Goal: Use online tool/utility: Utilize a website feature to perform a specific function

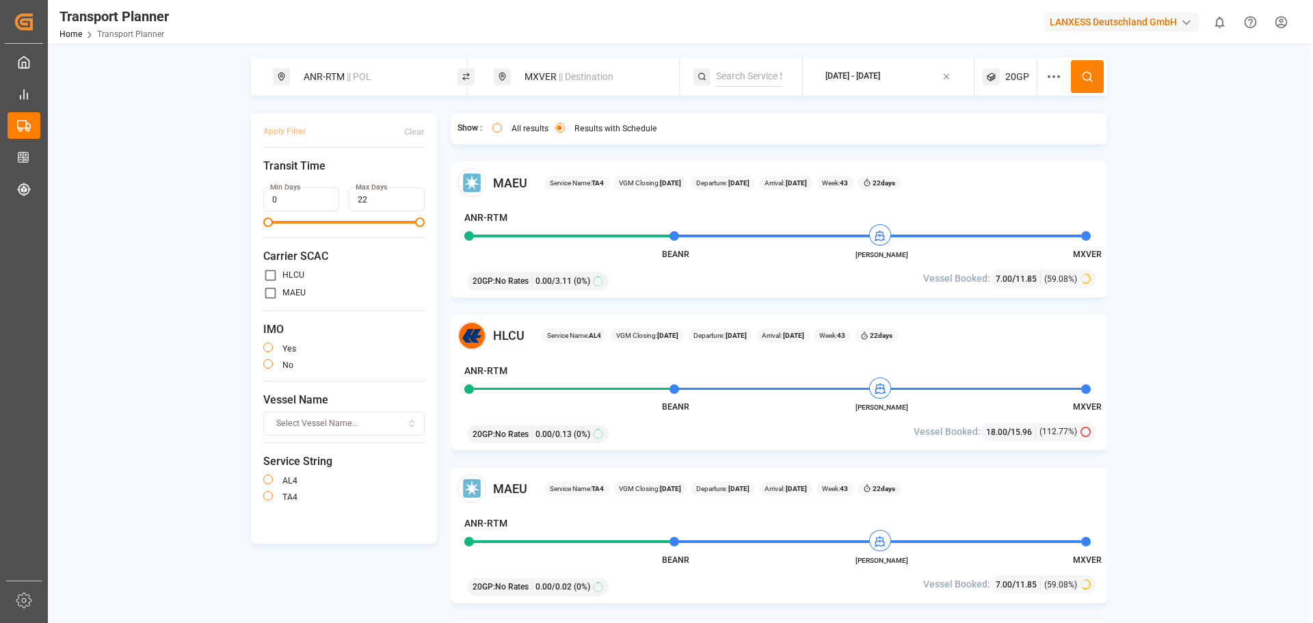
scroll to position [1847, 0]
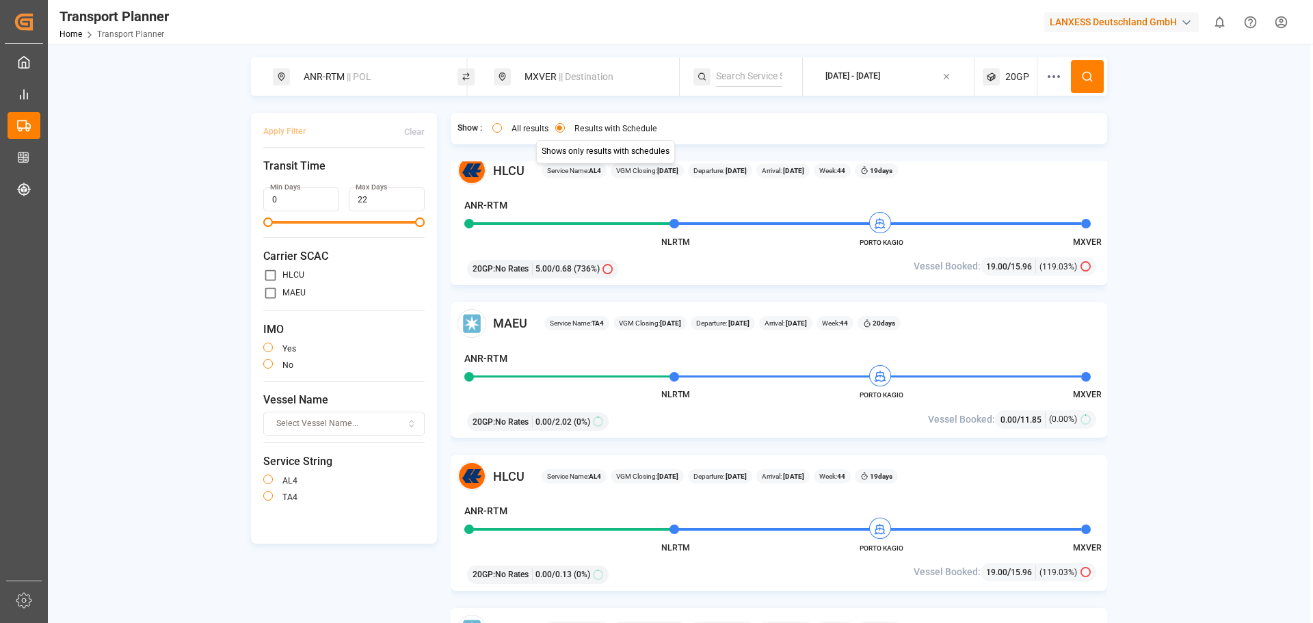
click at [545, 69] on div "MXVER || Destination" at bounding box center [590, 76] width 148 height 25
click at [553, 183] on input "MXVER" at bounding box center [578, 176] width 137 height 21
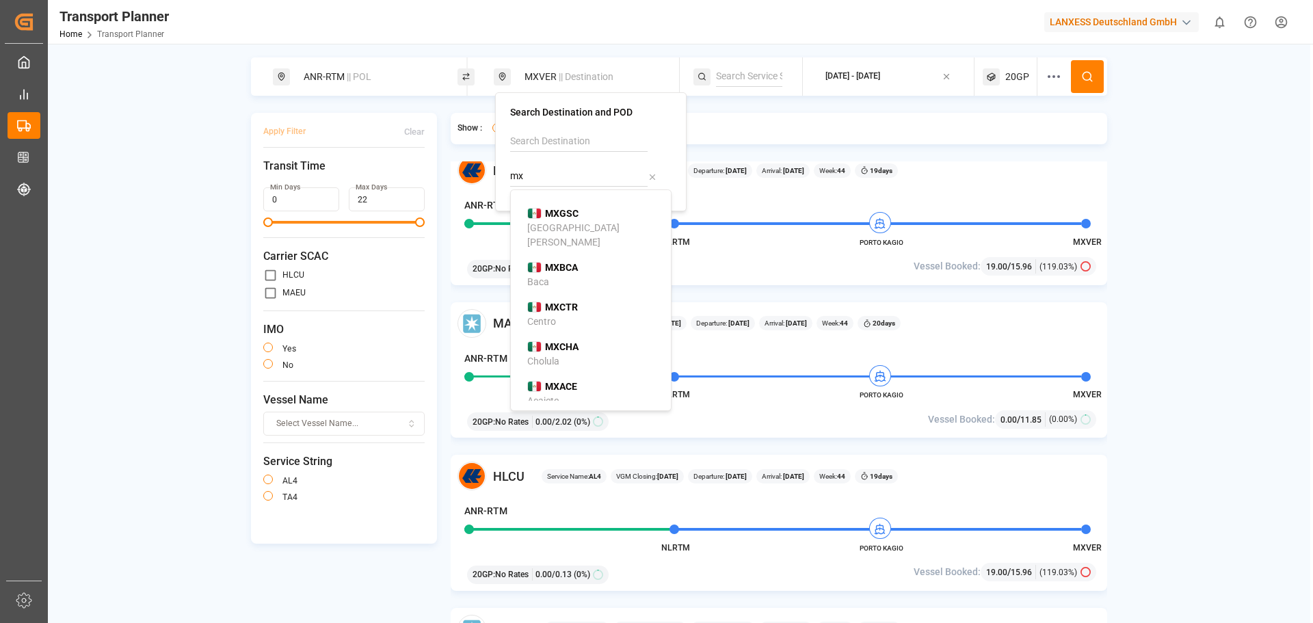
click at [548, 182] on input "mx" at bounding box center [578, 176] width 137 height 21
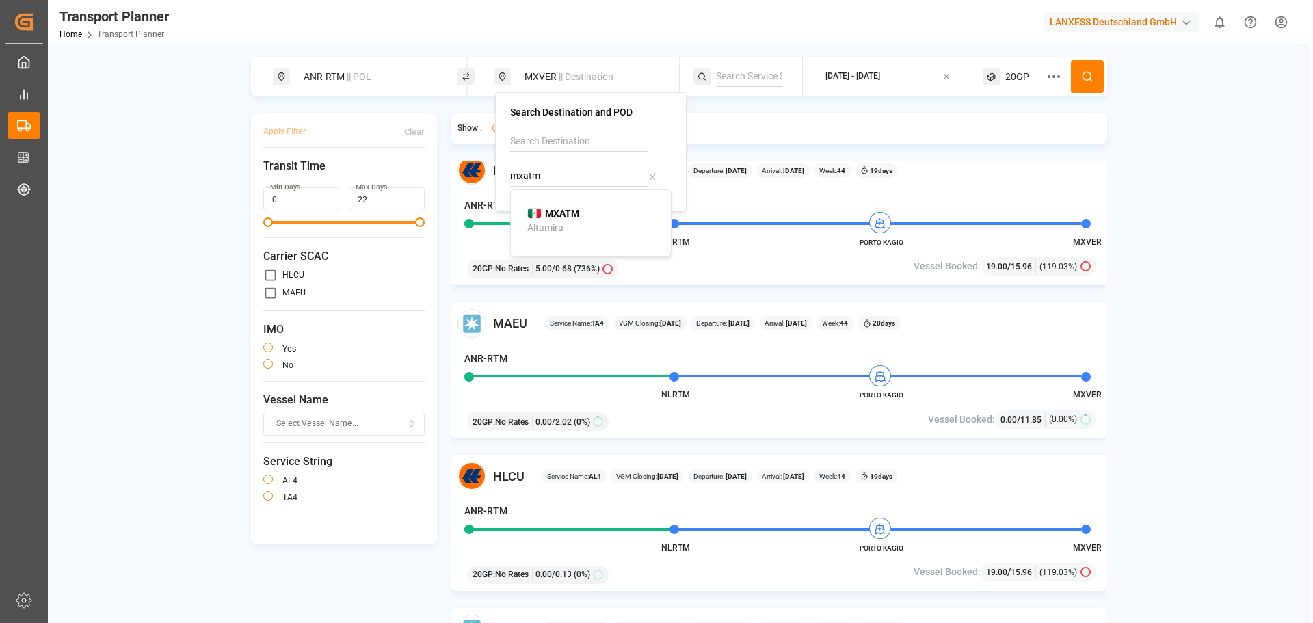
click at [568, 210] on b "MXATM" at bounding box center [562, 213] width 34 height 11
type input "MXATM"
click at [983, 72] on icon at bounding box center [991, 76] width 17 height 17
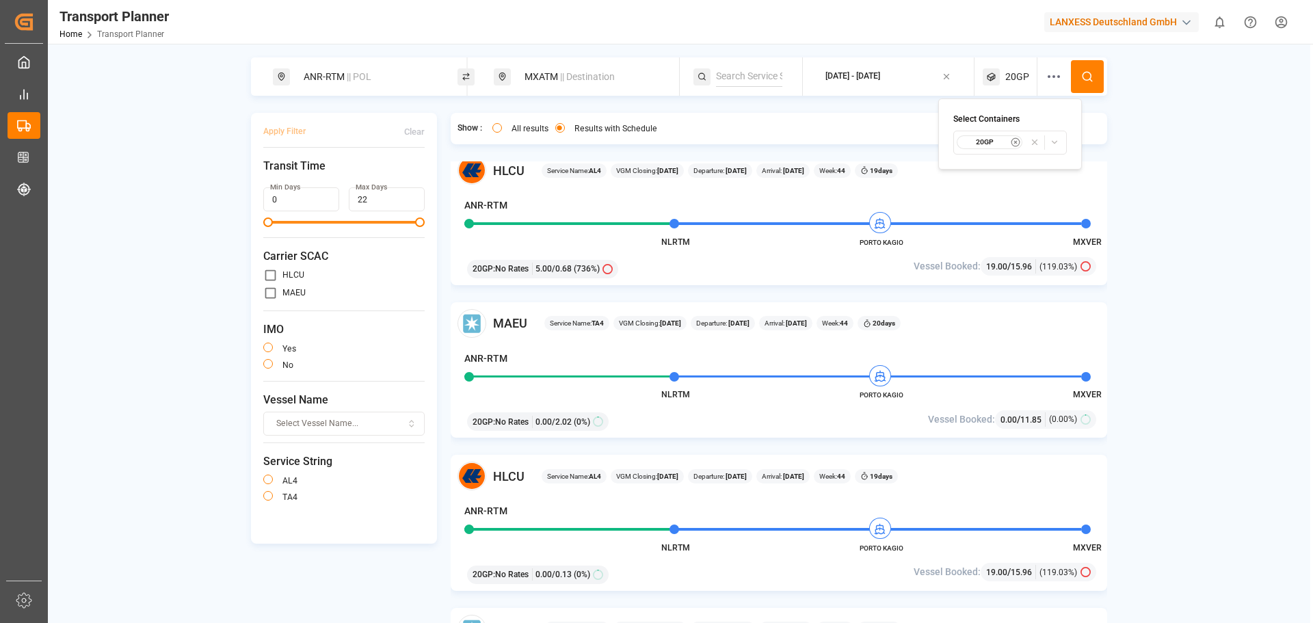
click at [866, 67] on button "[DATE] - [DATE]" at bounding box center [888, 77] width 155 height 27
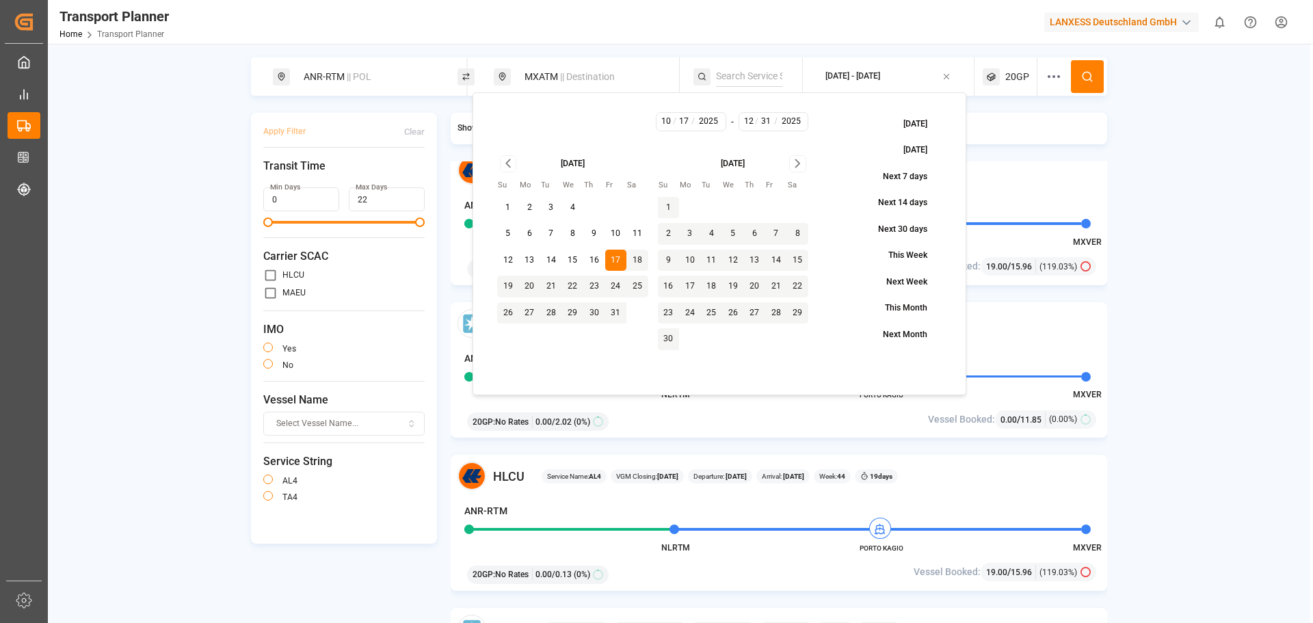
click at [568, 286] on button "22" at bounding box center [573, 287] width 22 height 22
type input "10"
type input "22"
click at [571, 287] on button "22" at bounding box center [573, 287] width 22 height 22
type input "22"
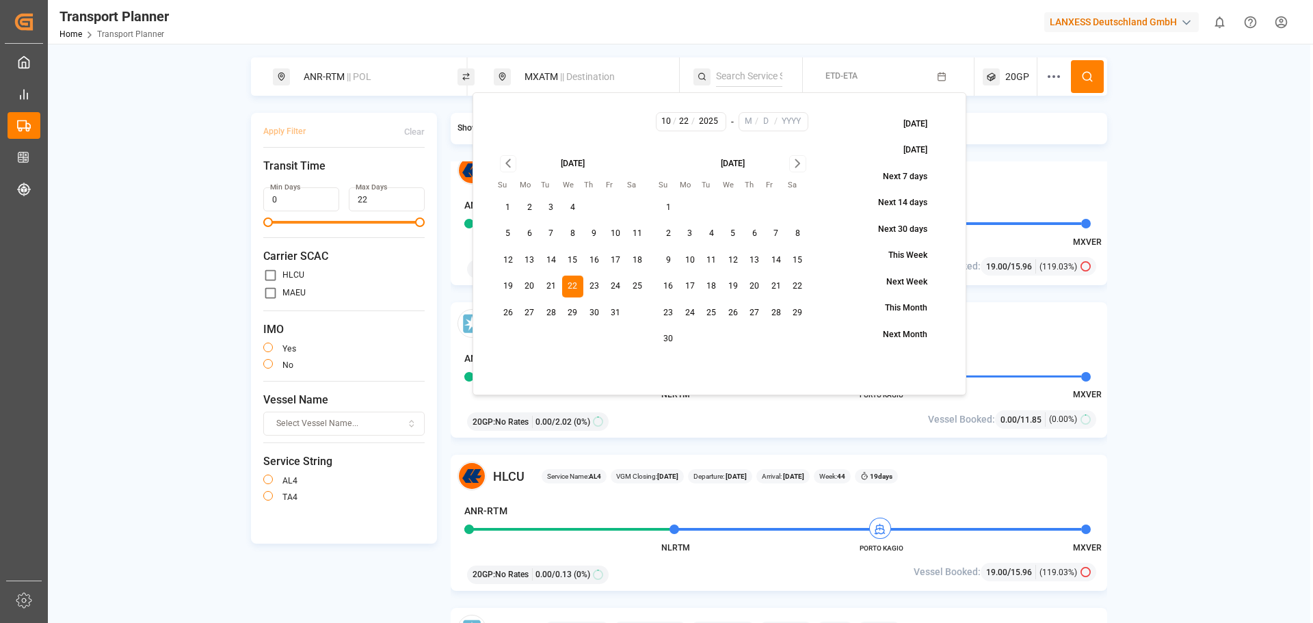
click at [802, 162] on icon "Go to next month" at bounding box center [798, 163] width 16 height 16
drag, startPoint x: 730, startPoint y: 309, endPoint x: 755, endPoint y: 290, distance: 31.2
click at [732, 309] on button "31" at bounding box center [733, 313] width 22 height 22
type input "12"
type input "31"
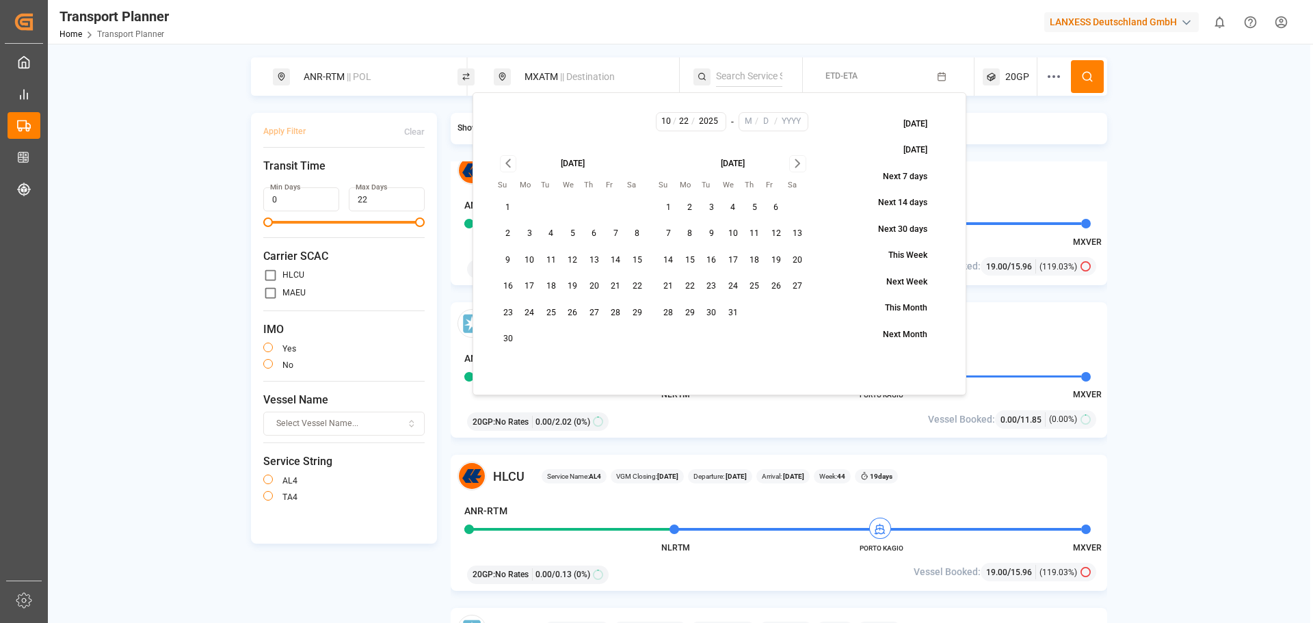
type input "2025"
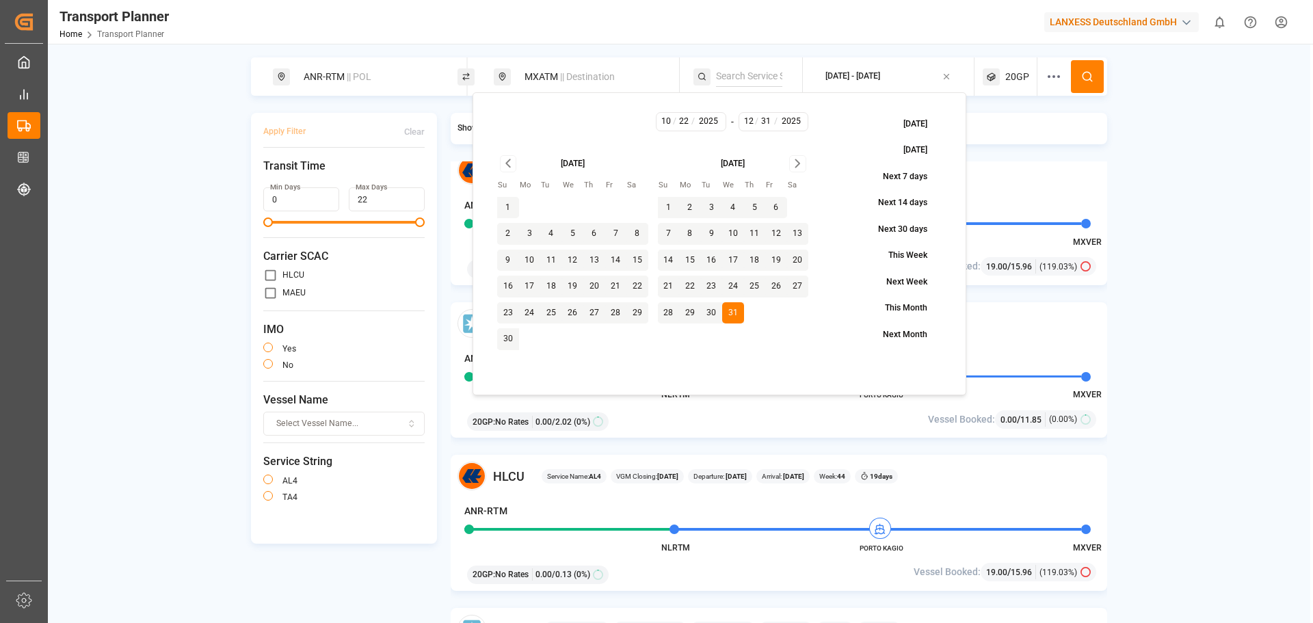
click at [1077, 74] on button at bounding box center [1087, 76] width 33 height 33
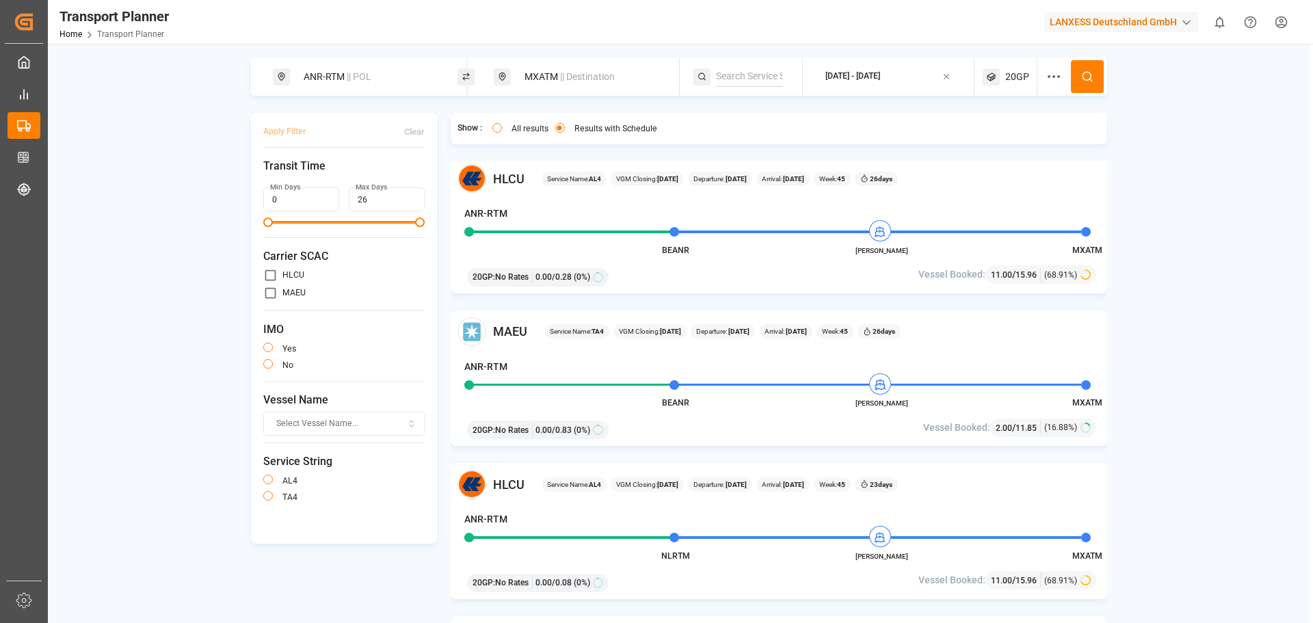
scroll to position [479, 0]
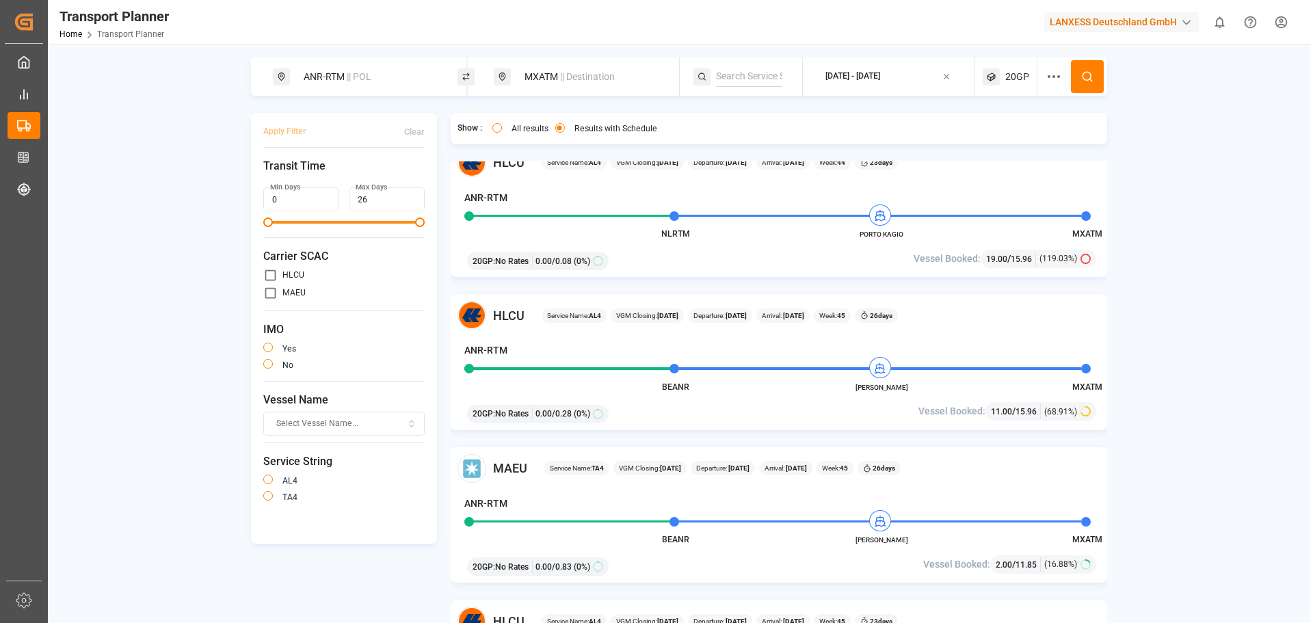
click at [704, 397] on div "HLCU Service Name: AL4 VGM Closing: [DATE] Departure: [DATE] Arrival: [DATE] We…" at bounding box center [779, 362] width 657 height 136
click at [405, 60] on div "ANR-RTM || POL" at bounding box center [365, 76] width 185 height 38
click at [378, 74] on div "ANR-RTM || POL" at bounding box center [369, 76] width 148 height 25
click at [350, 176] on input at bounding box center [357, 186] width 137 height 21
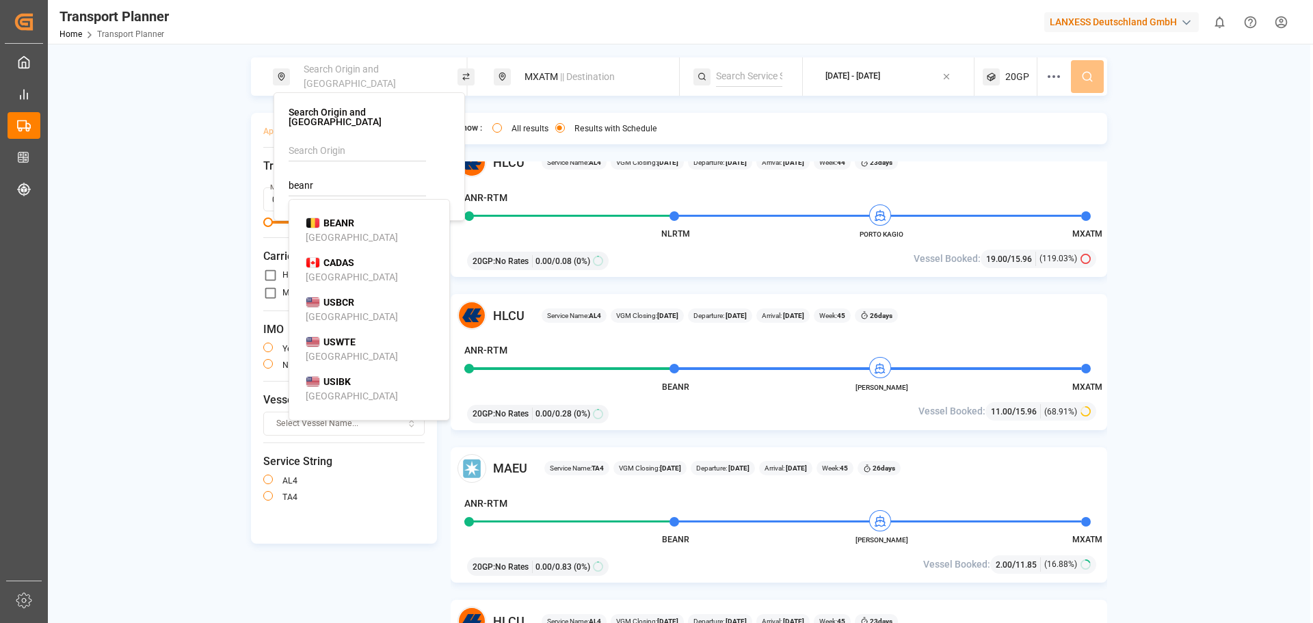
click at [354, 217] on b "BEANR" at bounding box center [338, 222] width 31 height 11
type input "BEANR"
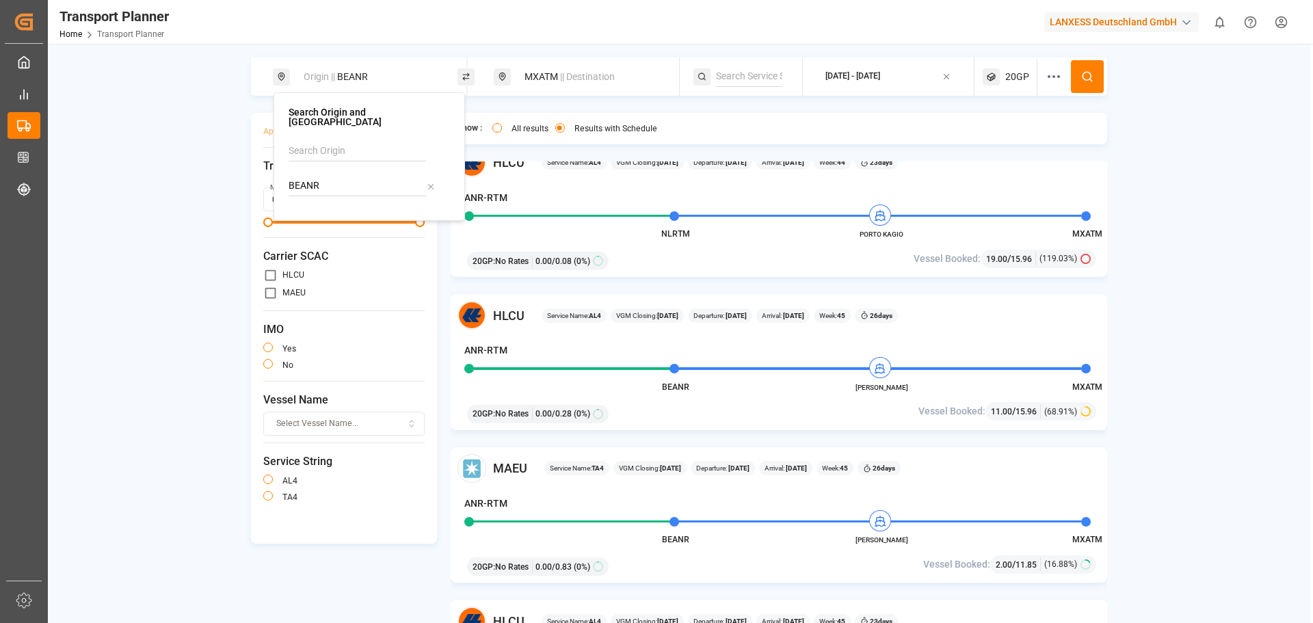
click at [525, 84] on div "MXATM || Destination" at bounding box center [590, 76] width 148 height 25
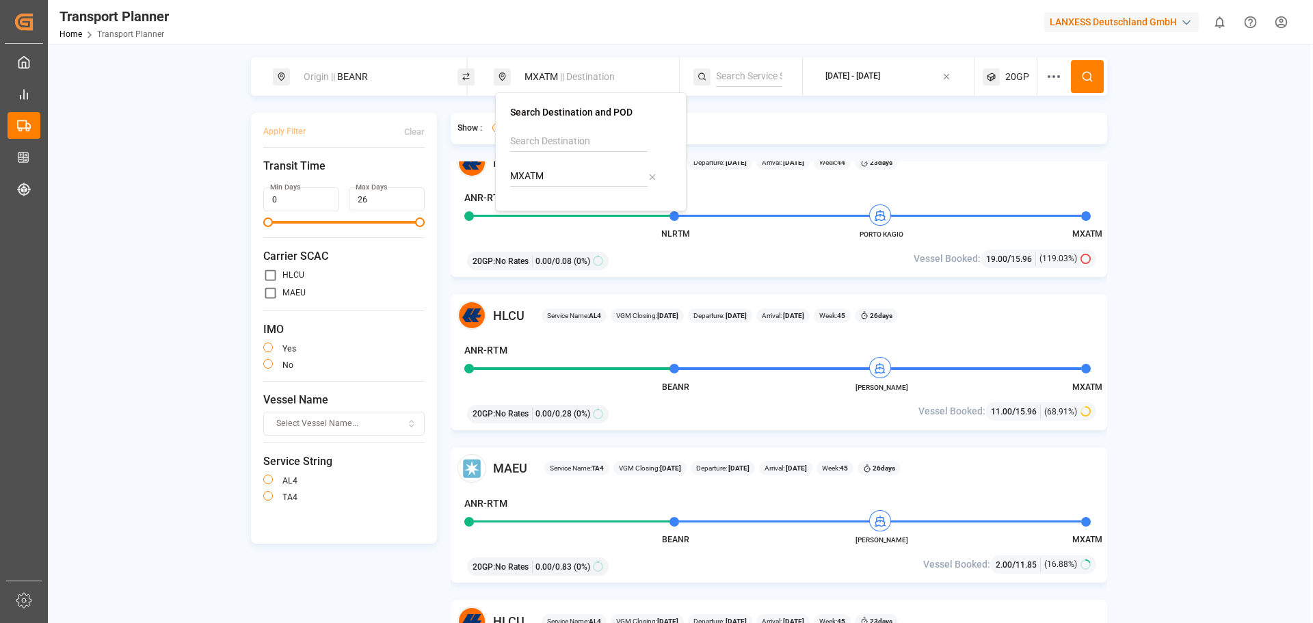
drag, startPoint x: 564, startPoint y: 184, endPoint x: 505, endPoint y: 209, distance: 64.0
click at [445, 172] on body "Created by potrace 1.15, written by [PERSON_NAME] [DATE]-[DATE] Created by potr…" at bounding box center [656, 311] width 1313 height 623
drag, startPoint x: 577, startPoint y: 182, endPoint x: 499, endPoint y: 170, distance: 79.5
click at [499, 170] on div "Search Destination and POD MXATM" at bounding box center [590, 151] width 191 height 119
click at [583, 231] on div "USCHS [GEOGRAPHIC_DATA]" at bounding box center [593, 221] width 133 height 29
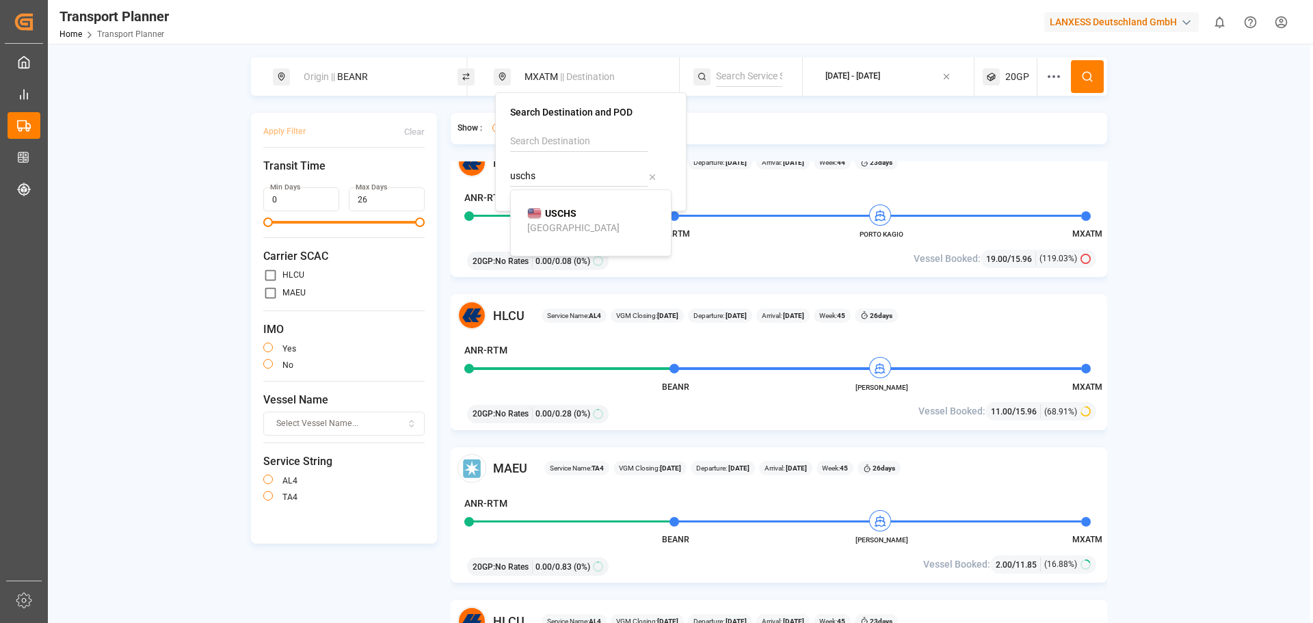
type input "USCHS"
click at [864, 78] on div "[DATE] - [DATE]" at bounding box center [852, 76] width 55 height 12
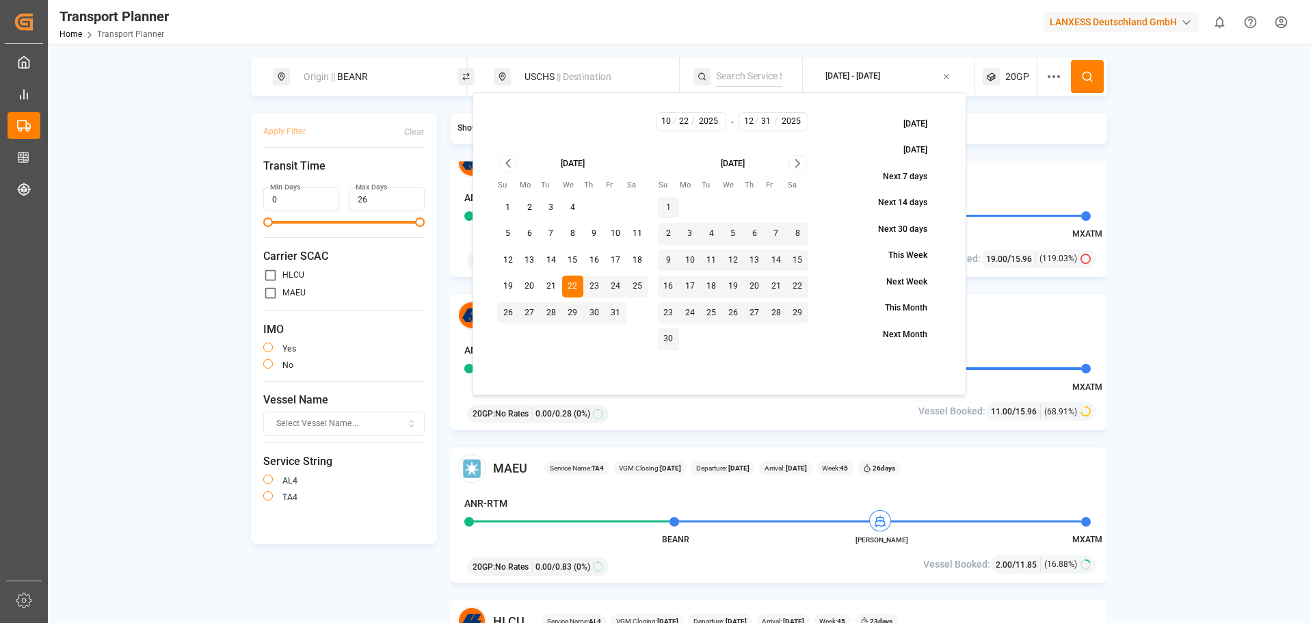
click at [568, 312] on button "29" at bounding box center [573, 313] width 22 height 22
type input "10"
type input "29"
click at [569, 312] on button "29" at bounding box center [573, 313] width 22 height 22
type input "29"
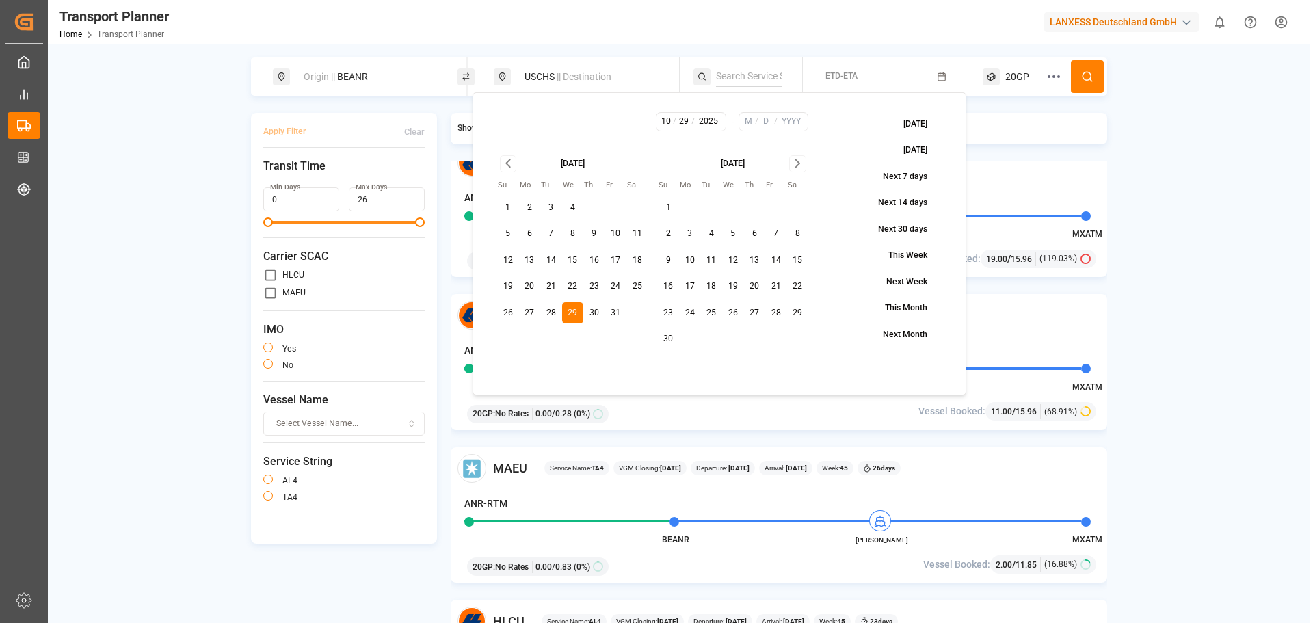
click at [795, 163] on icon "Go to next month" at bounding box center [798, 163] width 16 height 16
click at [729, 306] on button "31" at bounding box center [733, 313] width 22 height 22
type input "12"
type input "31"
type input "2025"
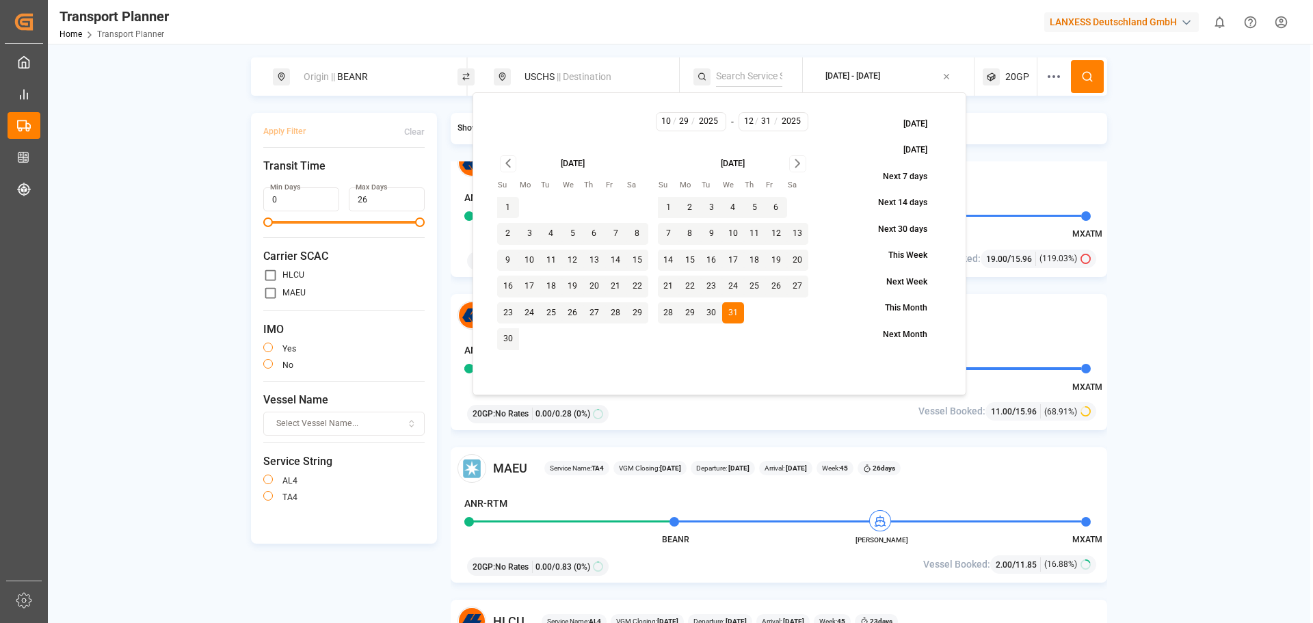
click at [1096, 74] on button at bounding box center [1087, 76] width 33 height 33
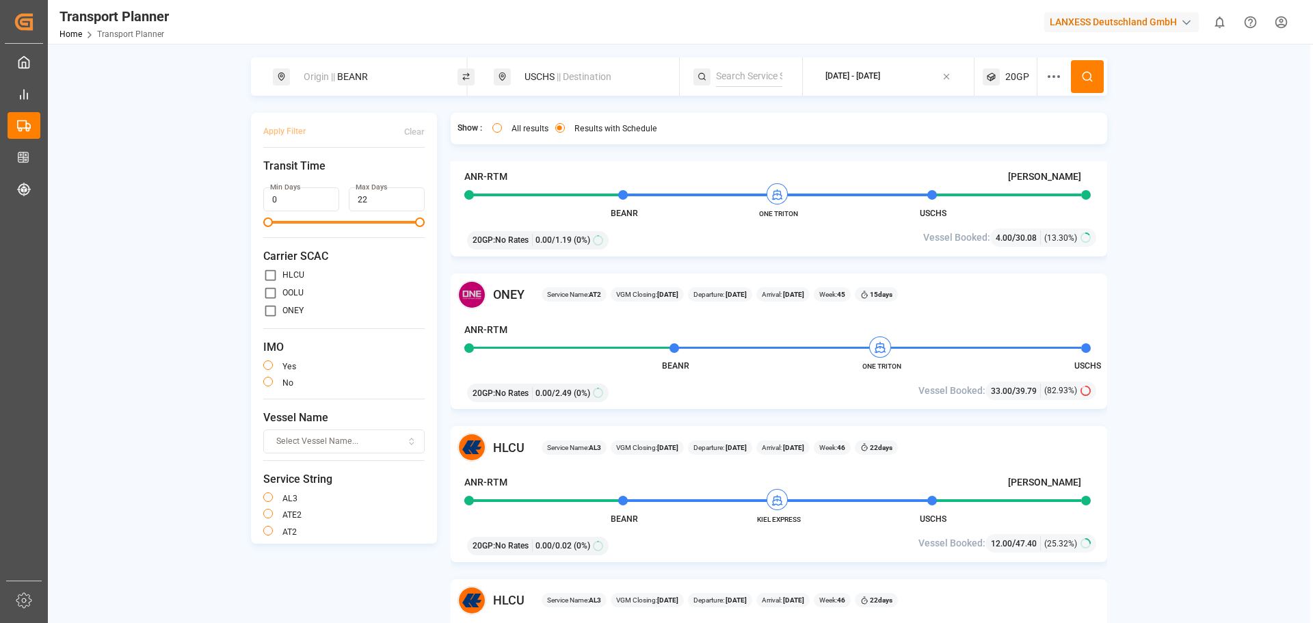
scroll to position [957, 0]
click at [265, 306] on input "primary checkbox" at bounding box center [270, 311] width 14 height 14
checkbox input "true"
click at [289, 140] on button "Apply Filter" at bounding box center [284, 132] width 42 height 24
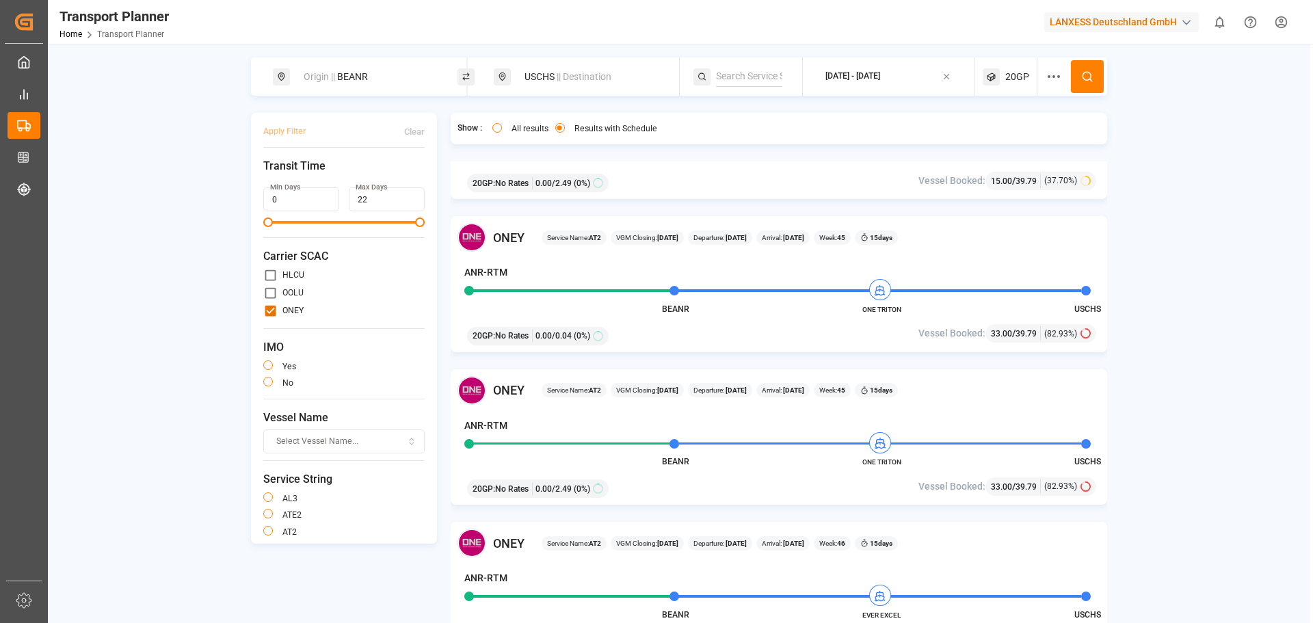
scroll to position [274, 0]
